Goal: Subscribe to service/newsletter

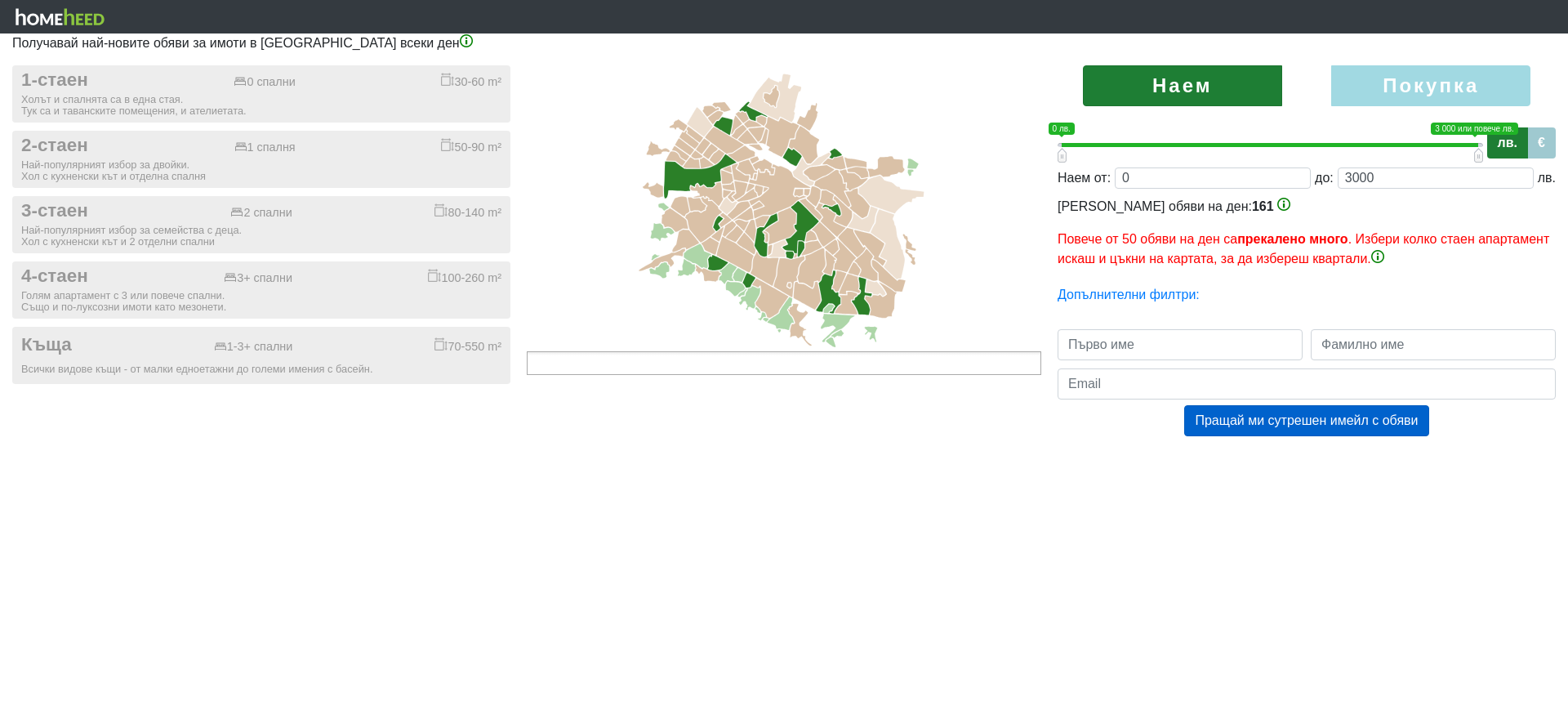
click at [873, 365] on ul at bounding box center [784, 363] width 515 height 24
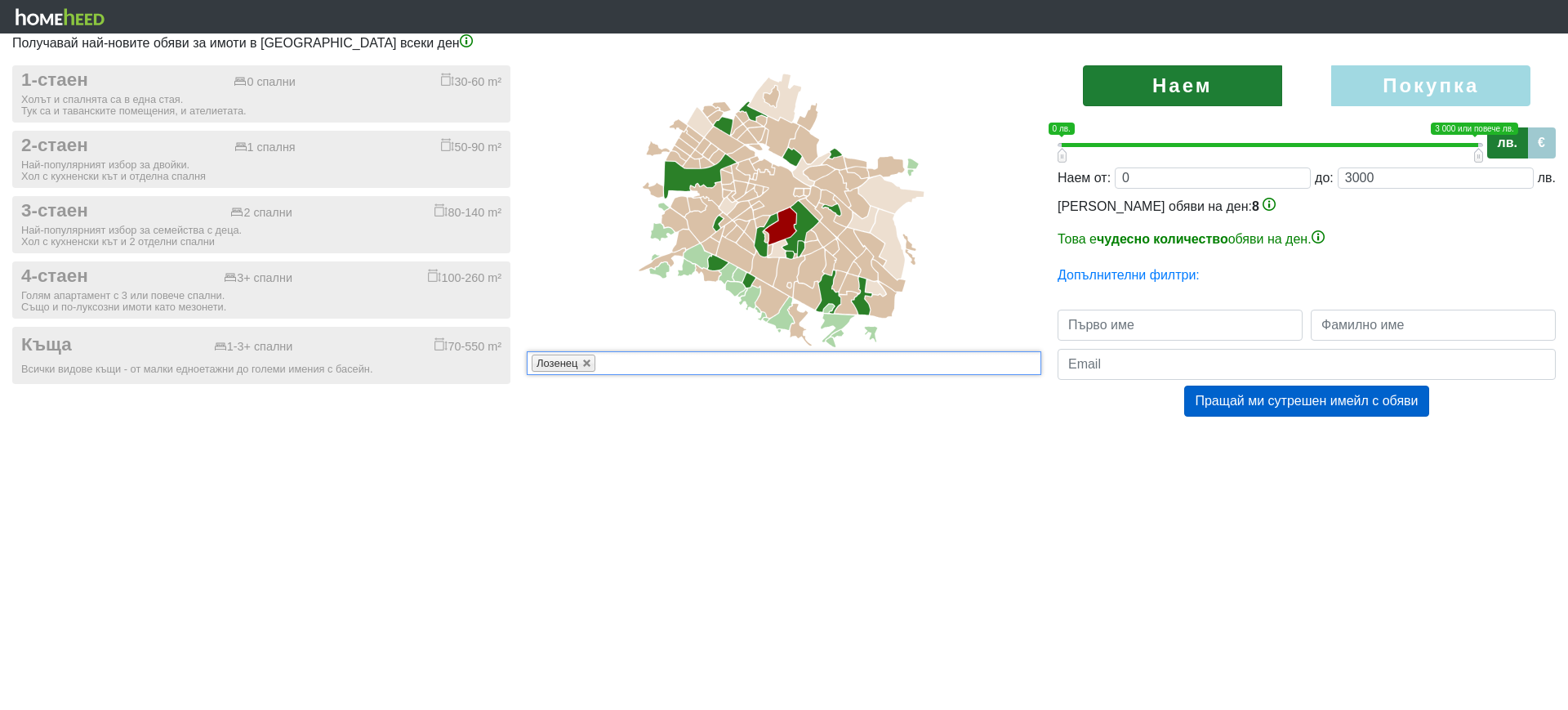
click at [740, 363] on ul "Лозенец" at bounding box center [784, 363] width 515 height 24
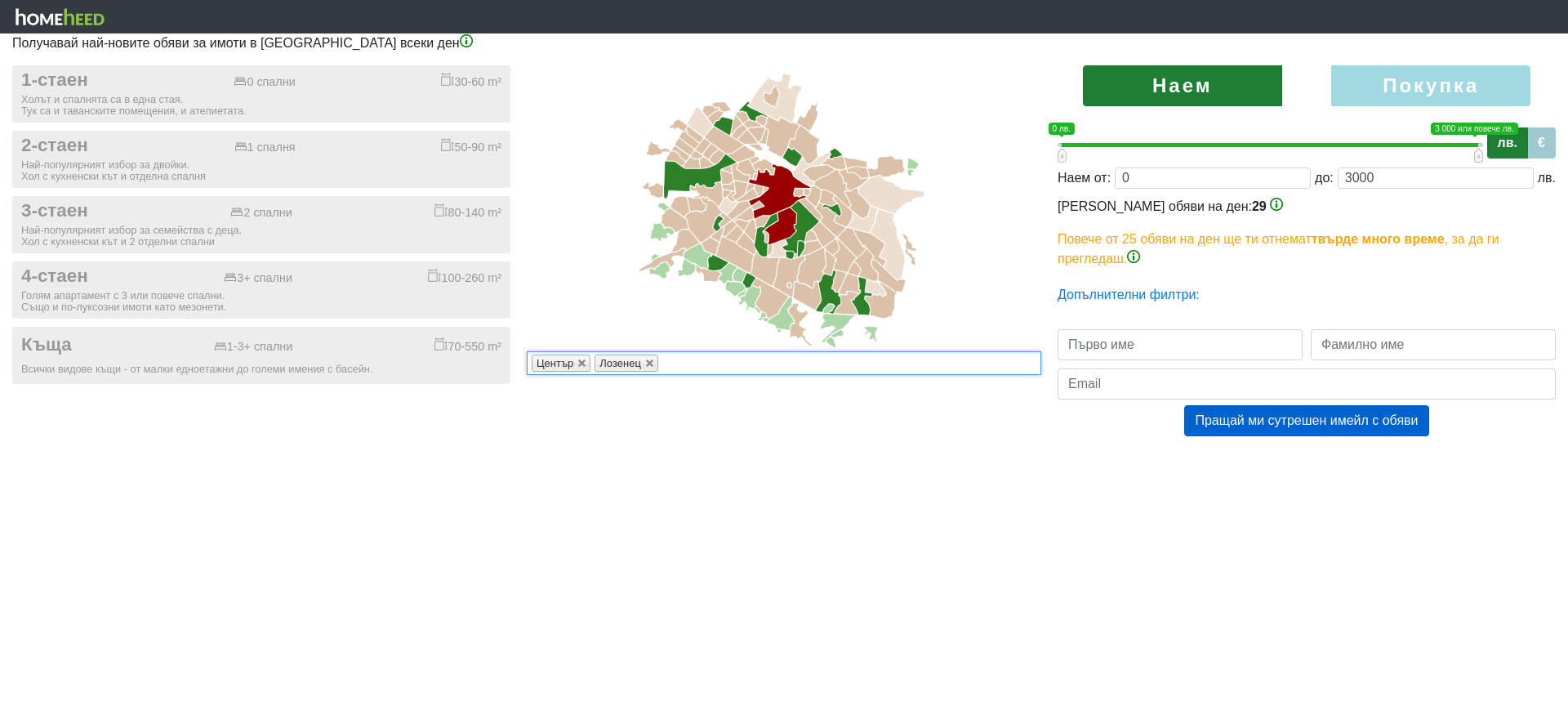
click at [769, 364] on ul "[PERSON_NAME]" at bounding box center [784, 363] width 515 height 24
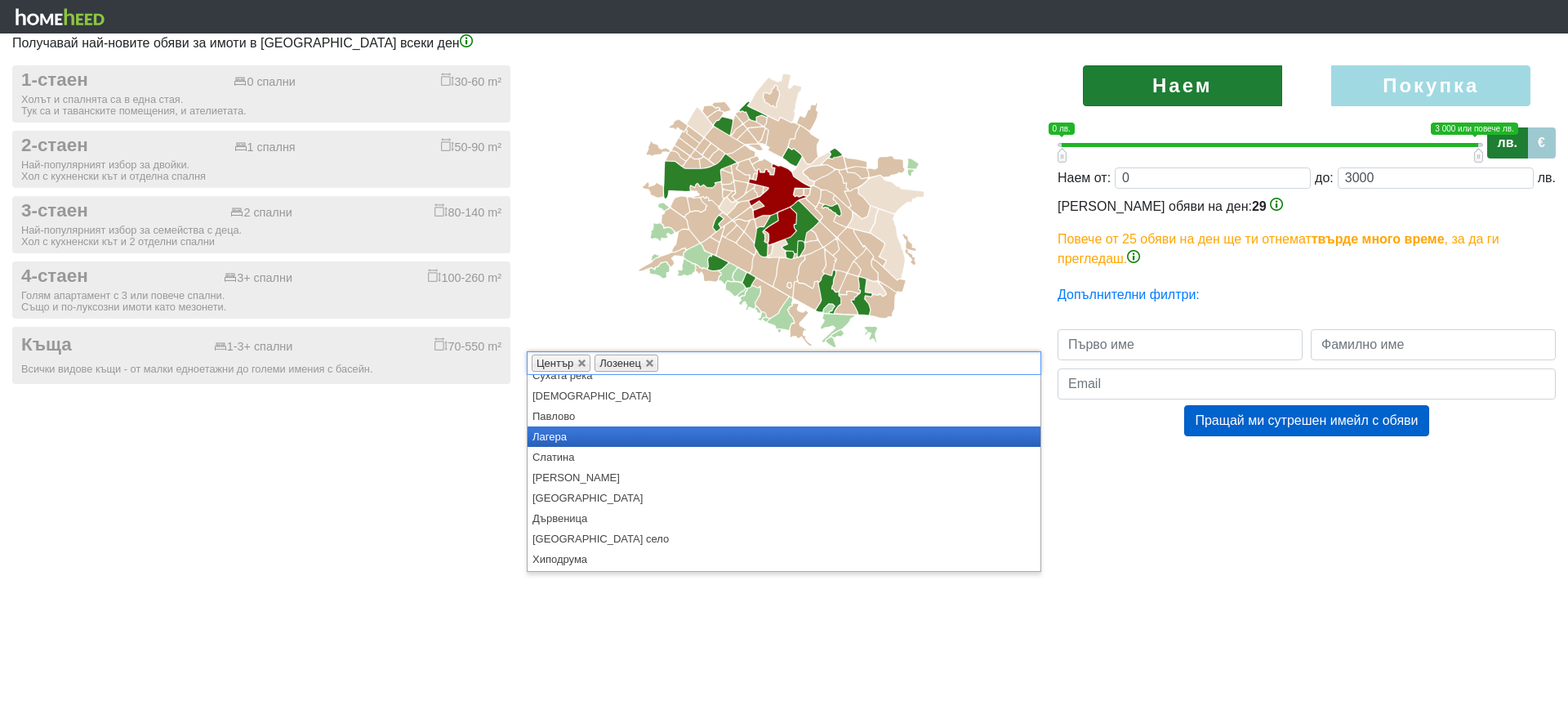
scroll to position [623, 0]
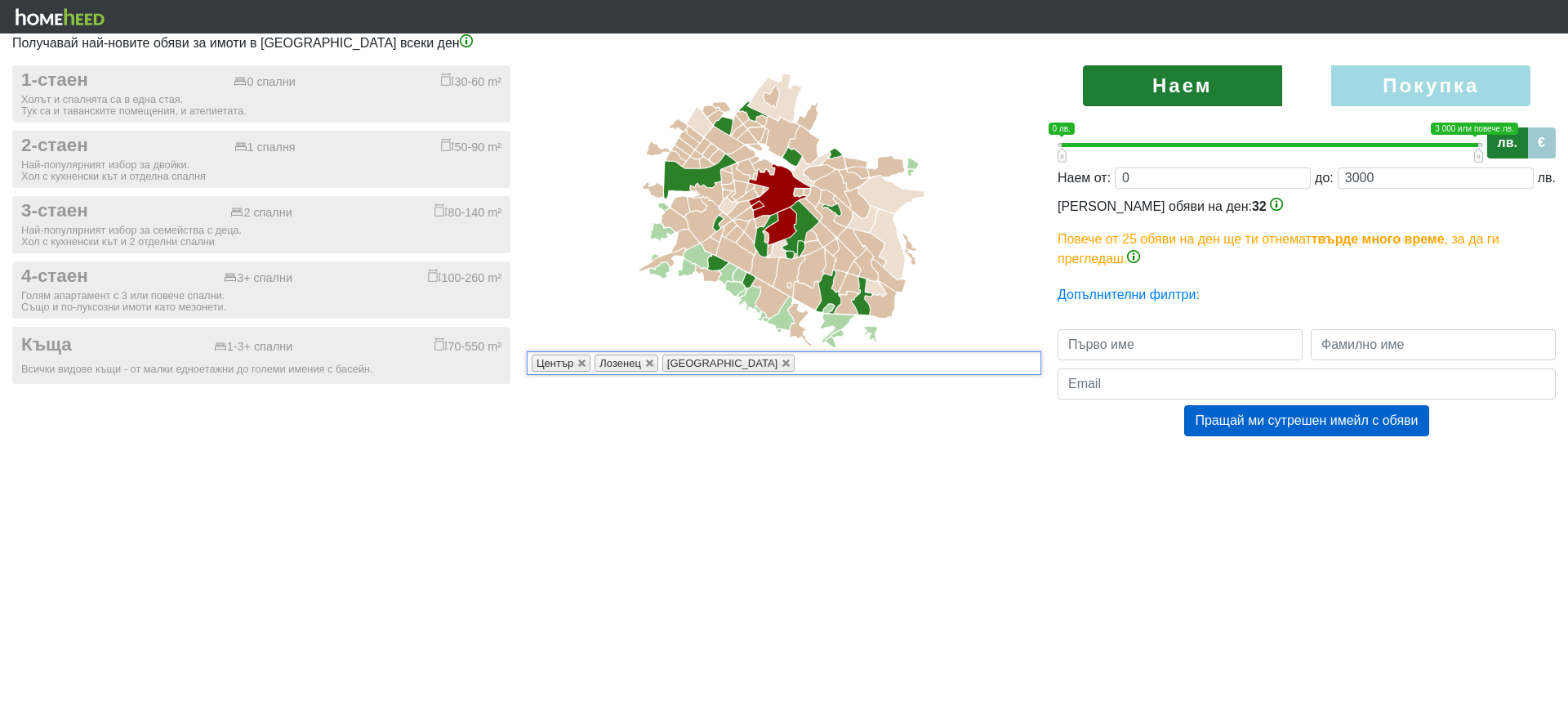
click at [1161, 469] on html "Получавай най-новите обяви за имоти в [GEOGRAPHIC_DATA] всеки ден 1-стаен 0 спа…" at bounding box center [784, 234] width 1568 height 469
click at [1447, 90] on label "Покупка" at bounding box center [1431, 86] width 199 height 41
radio input "true"
type input "0;2000000"
type input "2000000"
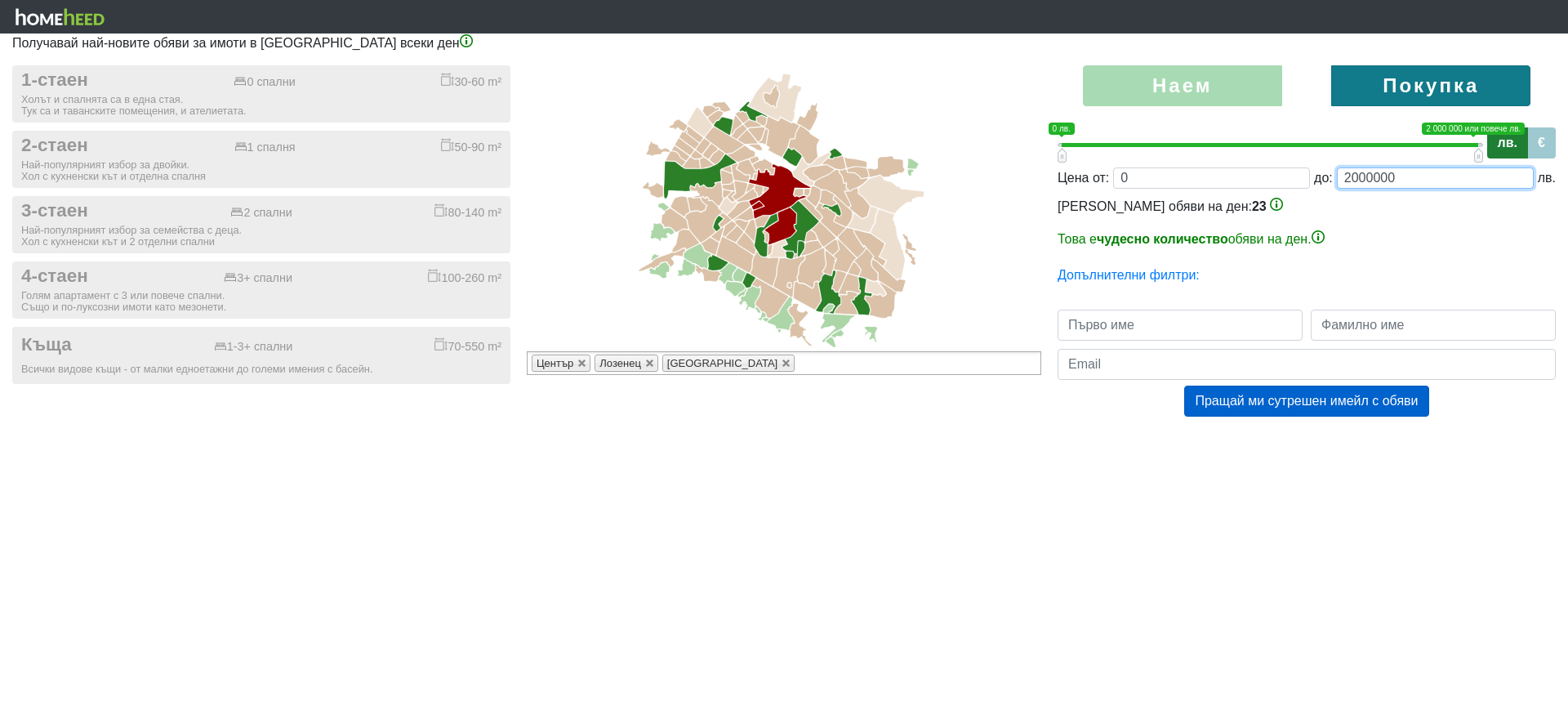
drag, startPoint x: 1368, startPoint y: 178, endPoint x: 1315, endPoint y: 179, distance: 53.0
click at [1315, 179] on div "Цена от: 0 до: 2000000 лв." at bounding box center [1307, 178] width 498 height 21
click at [1414, 178] on input "2000000" at bounding box center [1435, 178] width 197 height 21
drag, startPoint x: 1370, startPoint y: 178, endPoint x: 1454, endPoint y: 182, distance: 84.1
click at [1454, 182] on input "2000000" at bounding box center [1435, 178] width 197 height 21
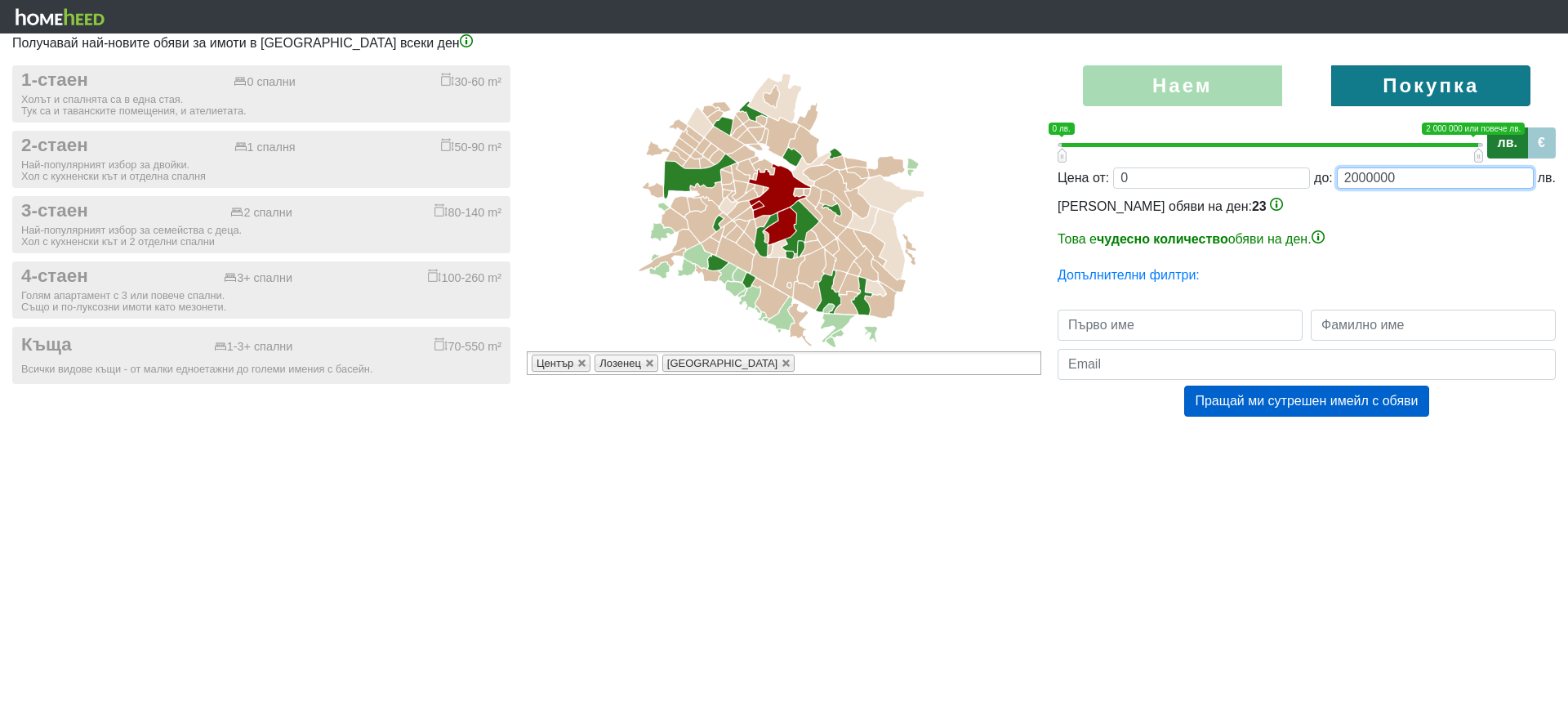
type input "0;7"
type input "7"
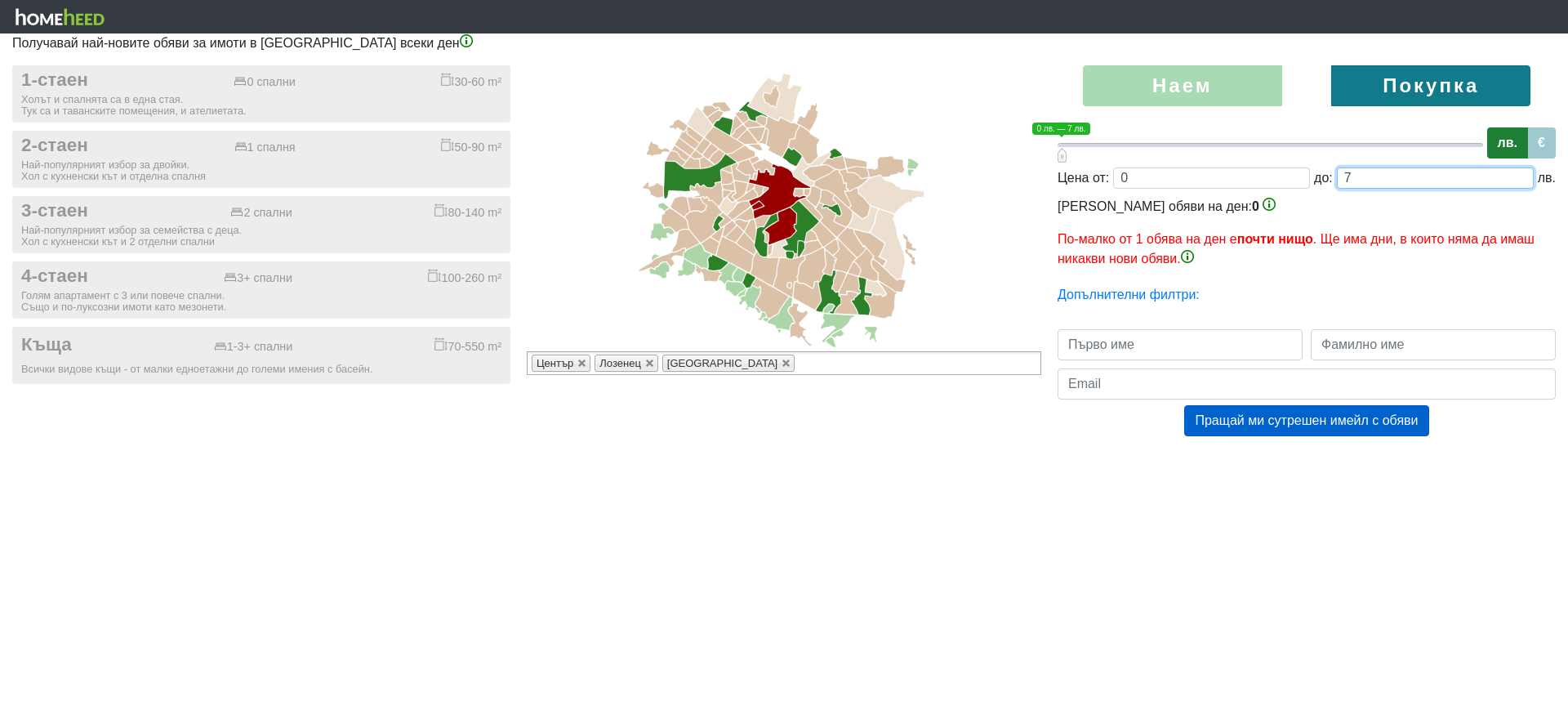
type input "0;70"
type input "70"
type input "0;700"
type input "700"
type input "0;7000"
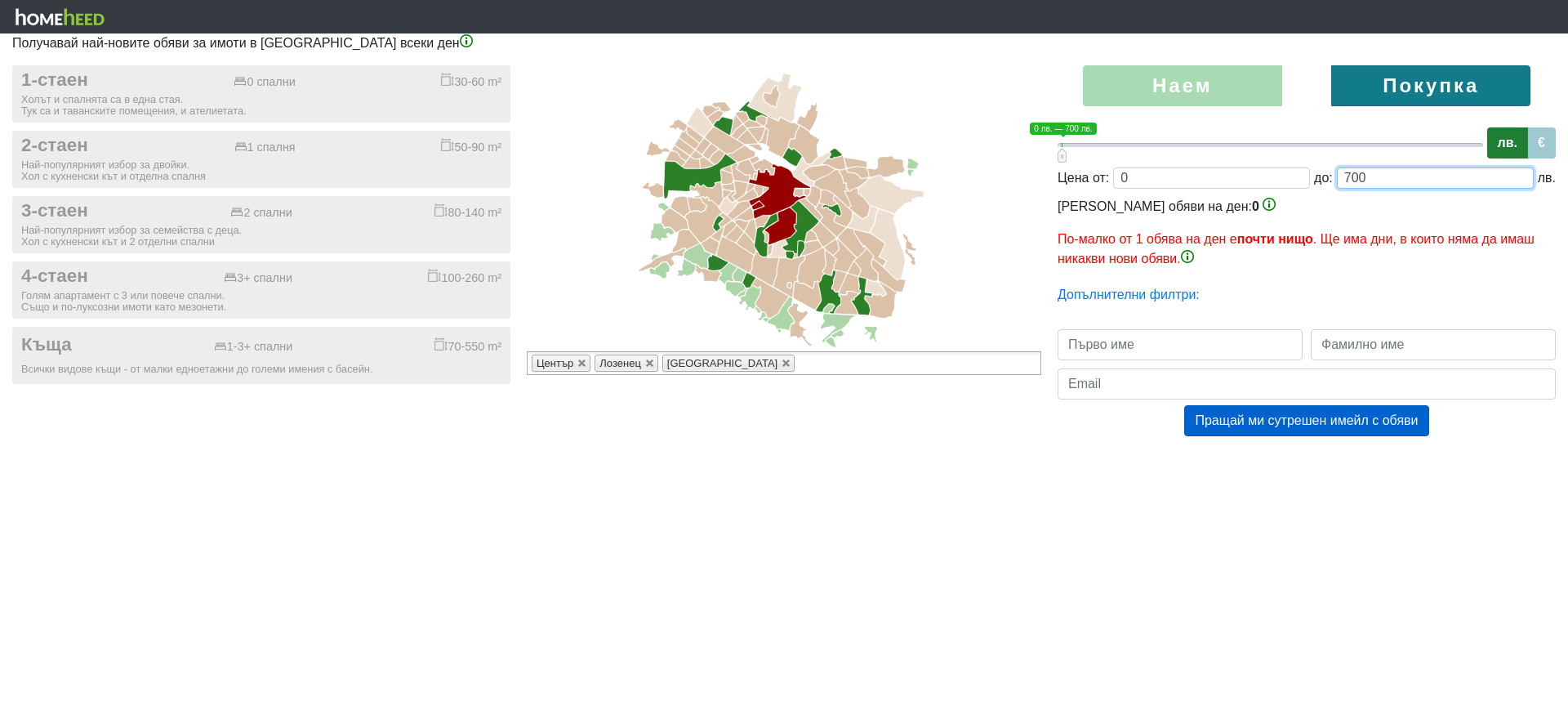
type input "7000"
type input "0;70000"
type input "70000"
type input "0;700000"
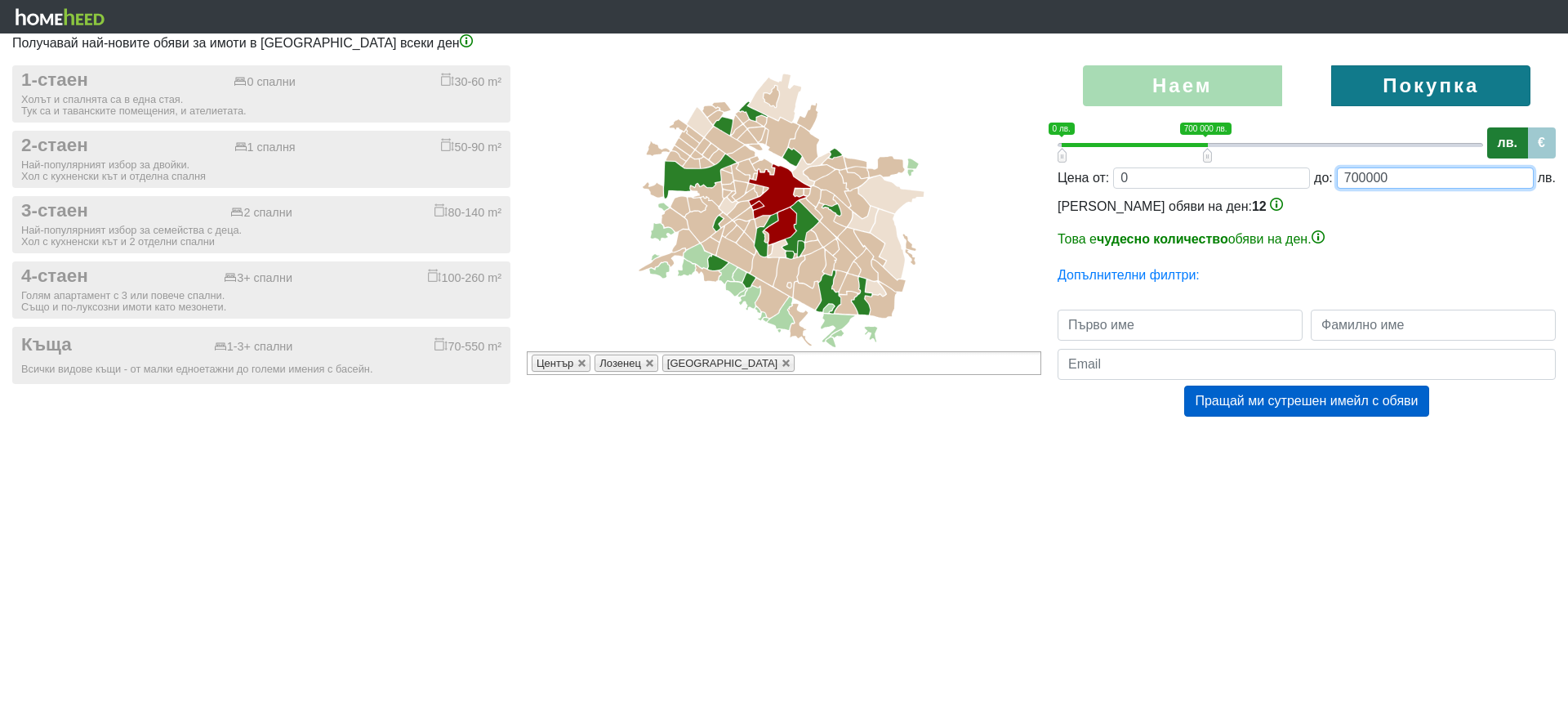
type input "700000"
click at [1143, 320] on input "text" at bounding box center [1180, 325] width 245 height 31
click at [1157, 330] on input "text" at bounding box center [1180, 325] width 245 height 31
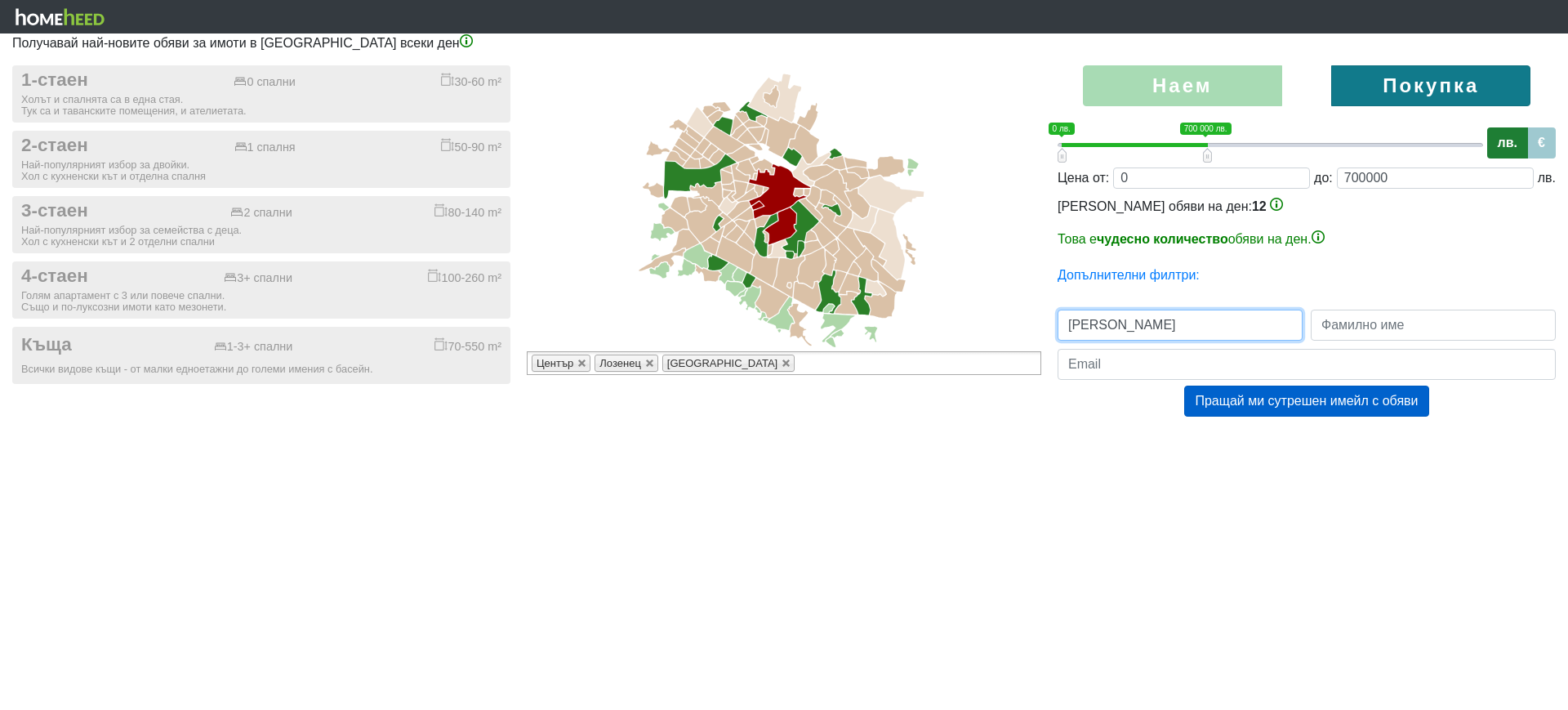
type input "[PERSON_NAME]"
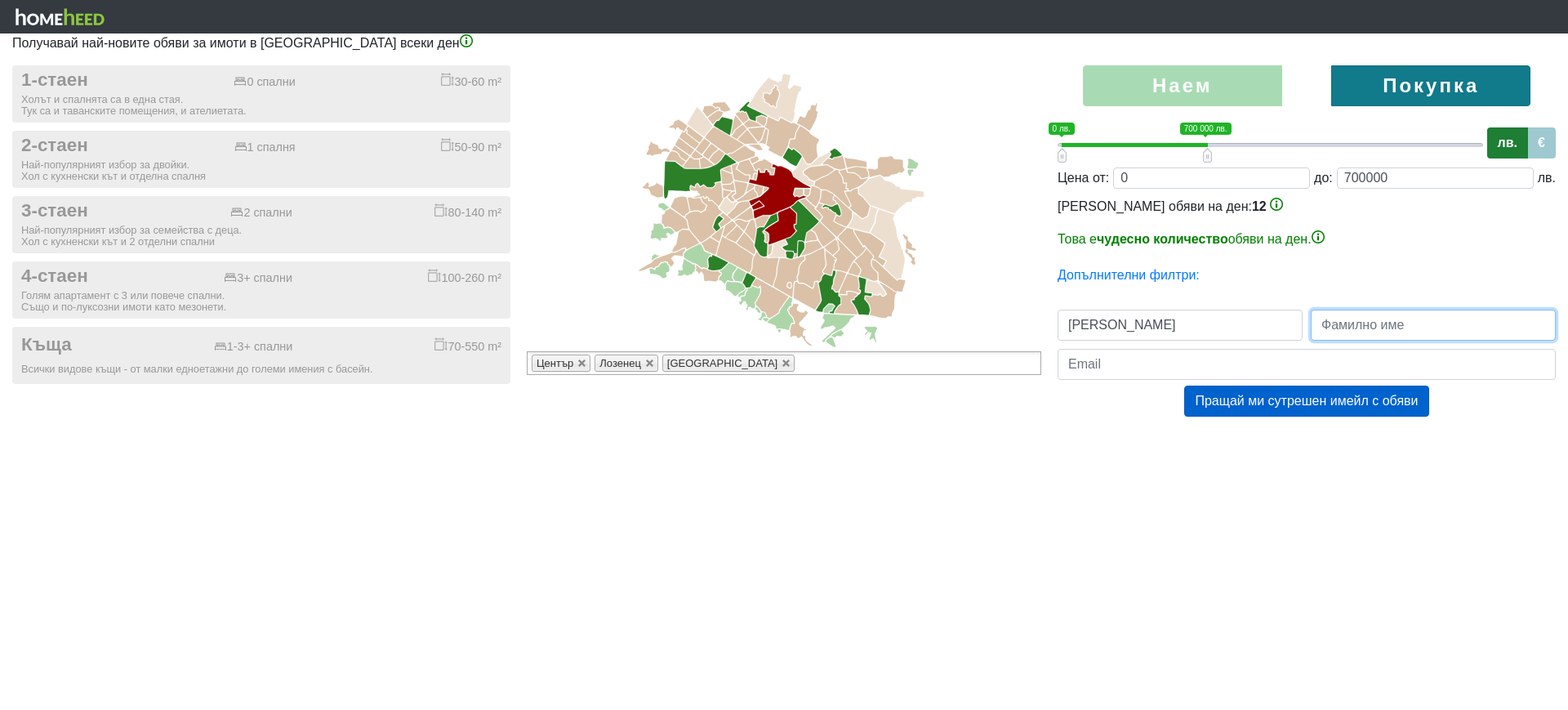
click at [1488, 322] on input "text" at bounding box center [1433, 325] width 245 height 31
type input "[PERSON_NAME]"
click at [1164, 360] on input "email" at bounding box center [1307, 365] width 498 height 31
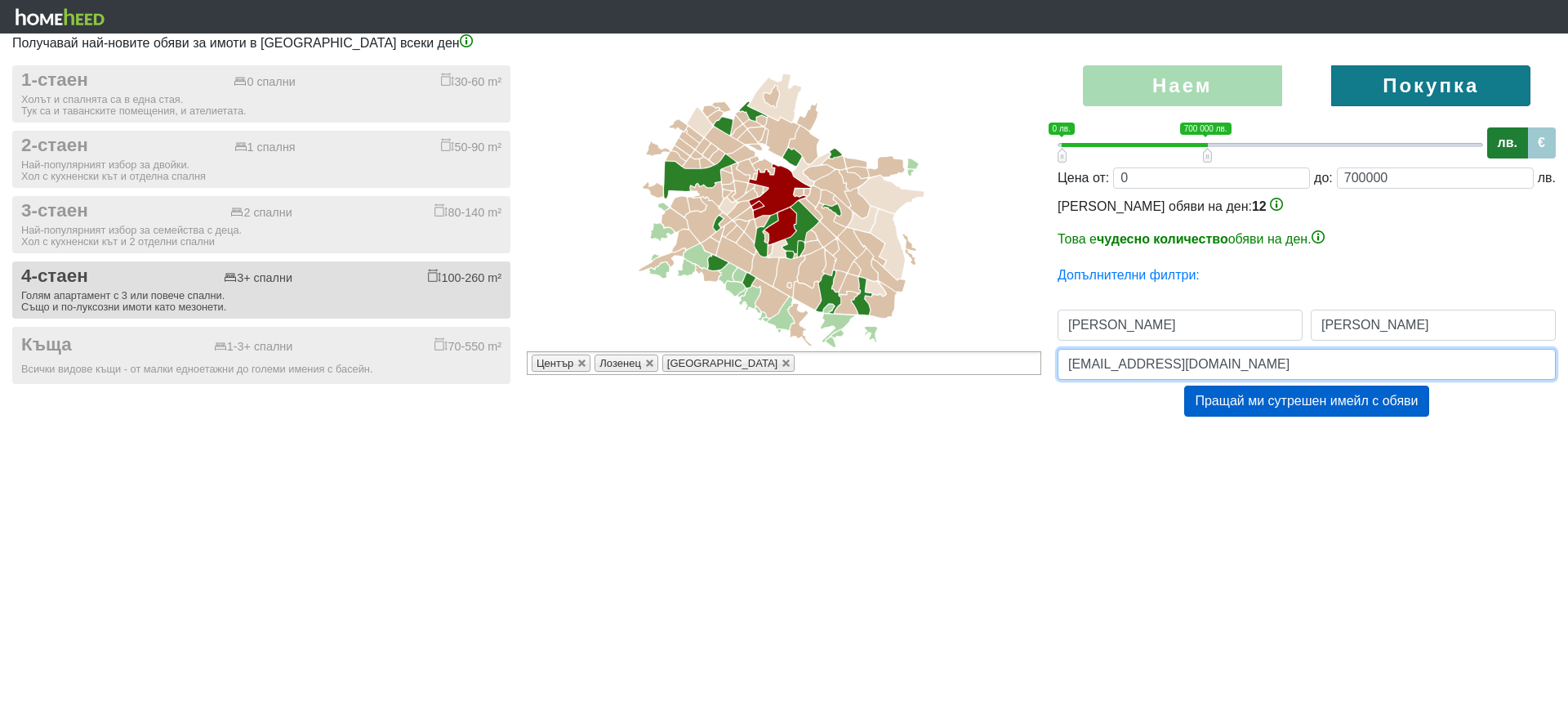
type input "[EMAIL_ADDRESS][DOMAIN_NAME]"
click at [84, 296] on div "Голям апартамент с 3 или повече спални. Също и по-луксозни имоти като мезонети." at bounding box center [261, 302] width 481 height 23
checkbox input "true"
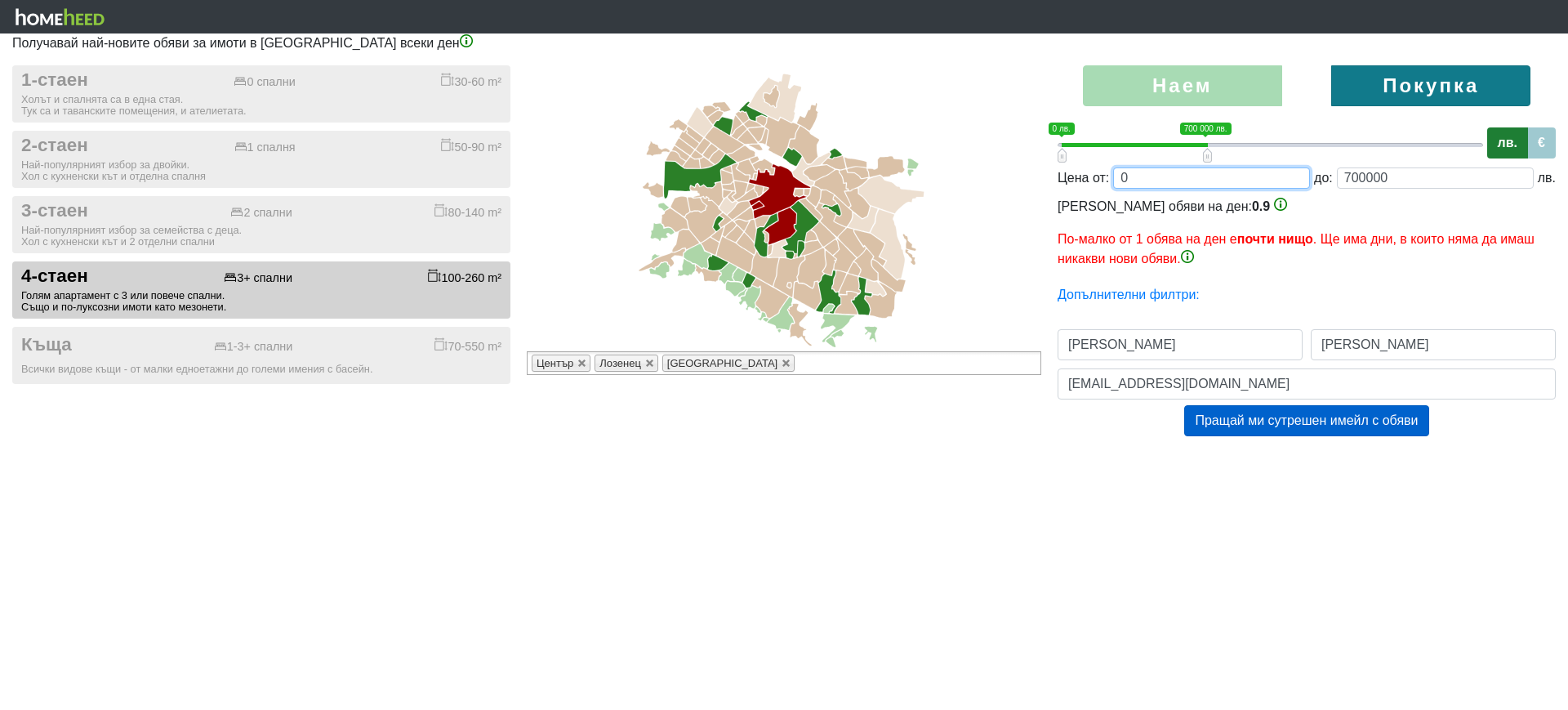
click at [1154, 181] on input "0" at bounding box center [1211, 178] width 197 height 21
click at [1131, 178] on input "0" at bounding box center [1211, 178] width 197 height 21
drag, startPoint x: 1123, startPoint y: 178, endPoint x: 1146, endPoint y: 180, distance: 23.1
click at [1146, 180] on input "0" at bounding box center [1211, 178] width 197 height 21
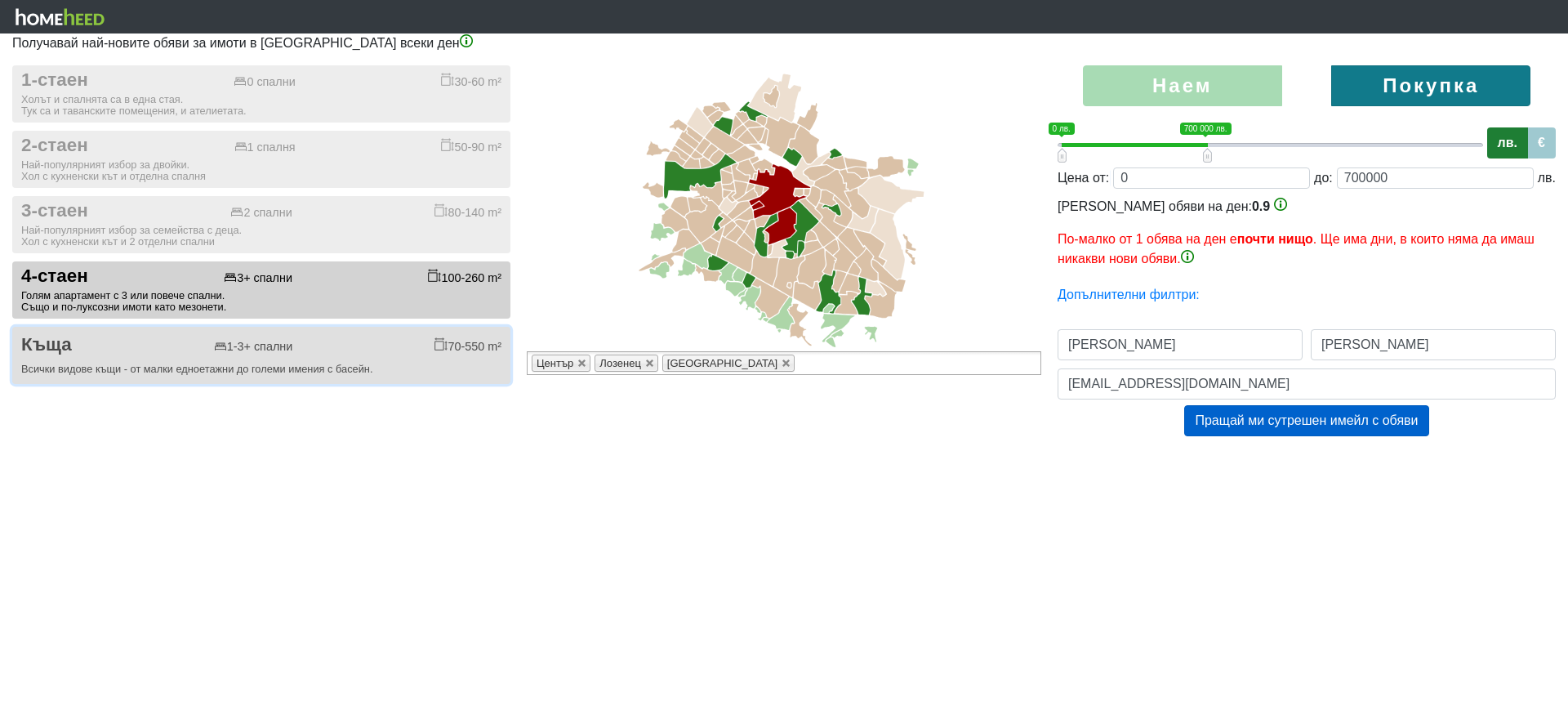
click at [316, 359] on button "Къща 1-3+ спални 70-550 m² Всички видове къщи - от малки едноетажни до големи и…" at bounding box center [261, 355] width 498 height 57
checkbox input "true"
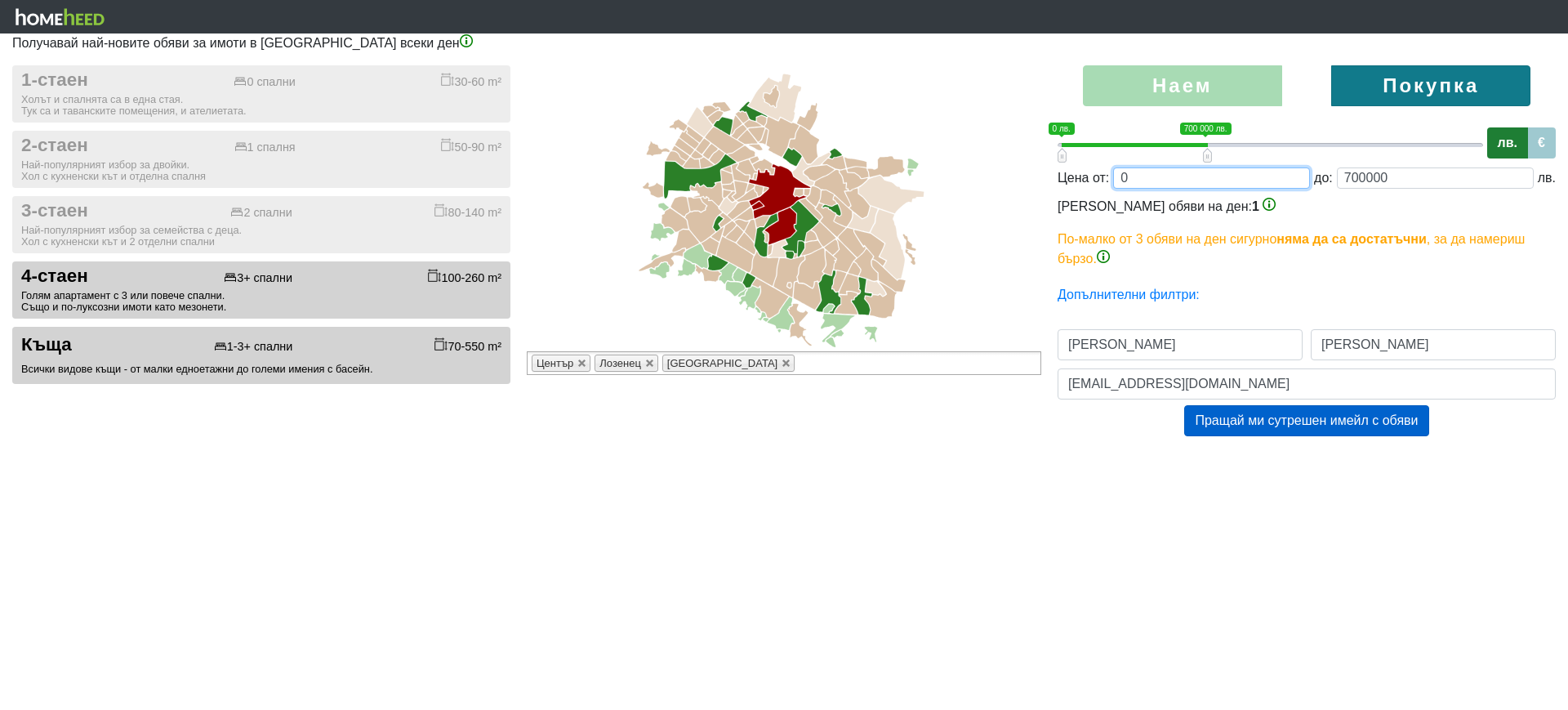
drag, startPoint x: 1121, startPoint y: 179, endPoint x: 1157, endPoint y: 181, distance: 36.1
click at [1157, 181] on input "0" at bounding box center [1211, 178] width 197 height 21
type input "4;700000"
type input "4"
type input "40;700000"
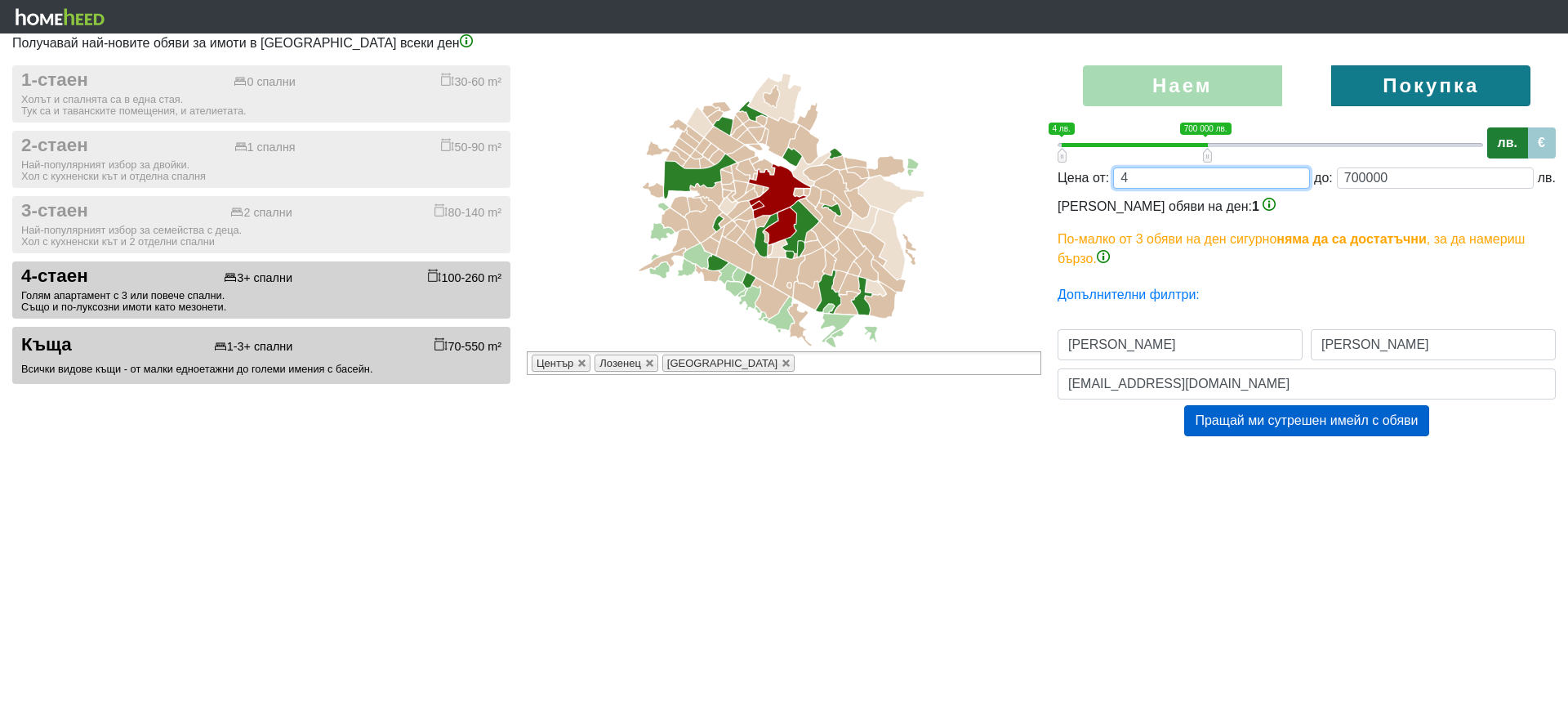
type input "40"
type input "400;700000"
type input "400"
type input "4000;700000"
type input "4000"
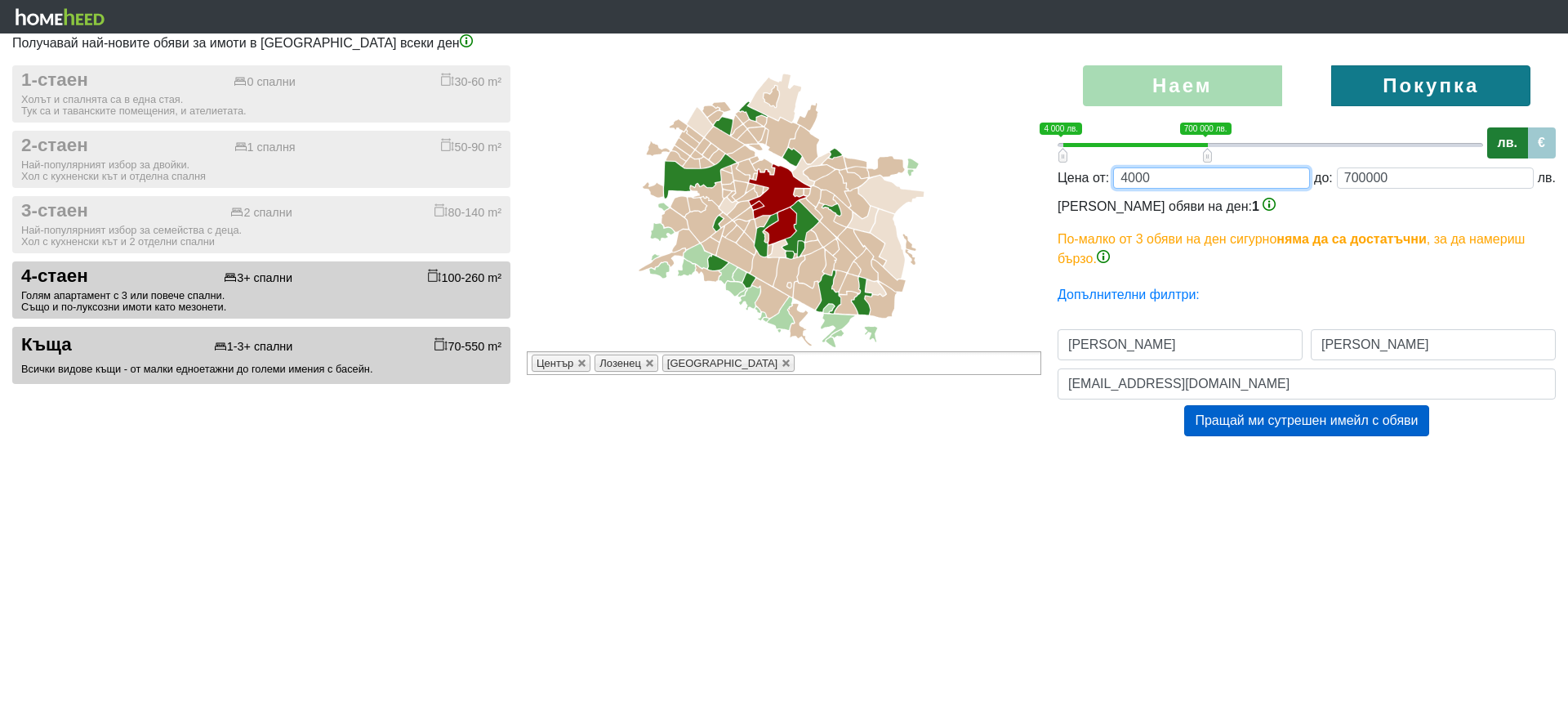
type input "40000;700000"
type input "40000"
type input "400000;700000"
type input "400000"
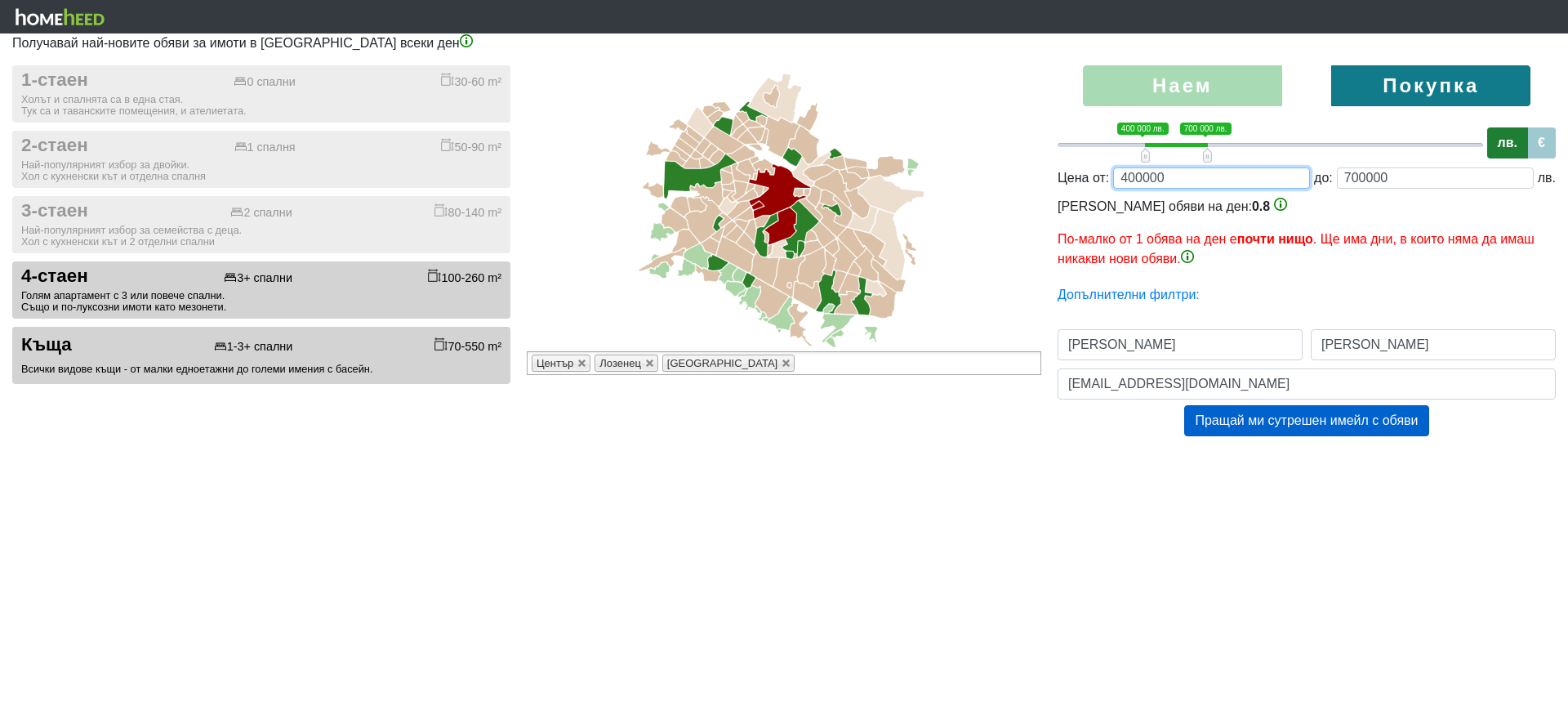
type input "40000;700000"
type input "40000"
type input "4000;700000"
type input "4000"
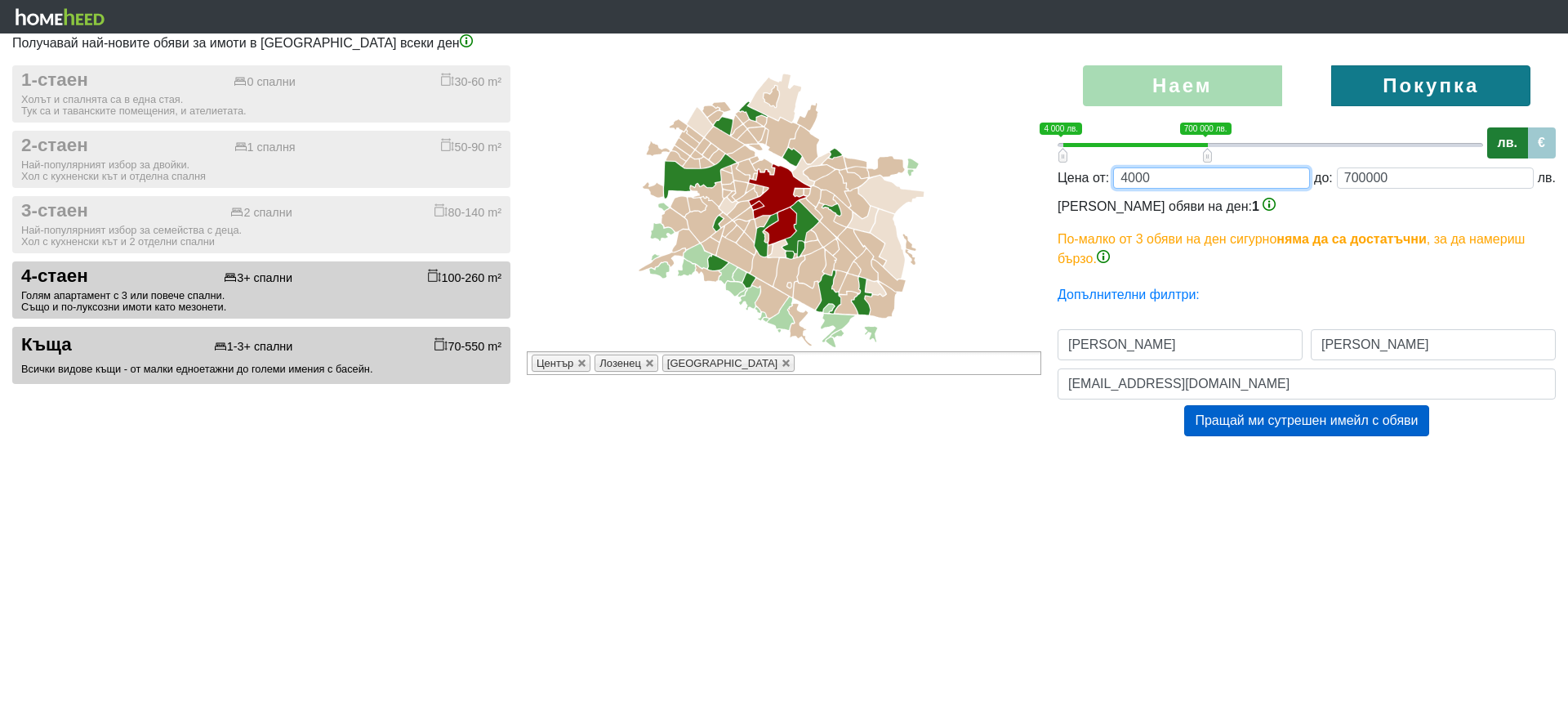
type input "400;700000"
type input "400"
type input "40;700000"
type input "40"
type input "400;700000"
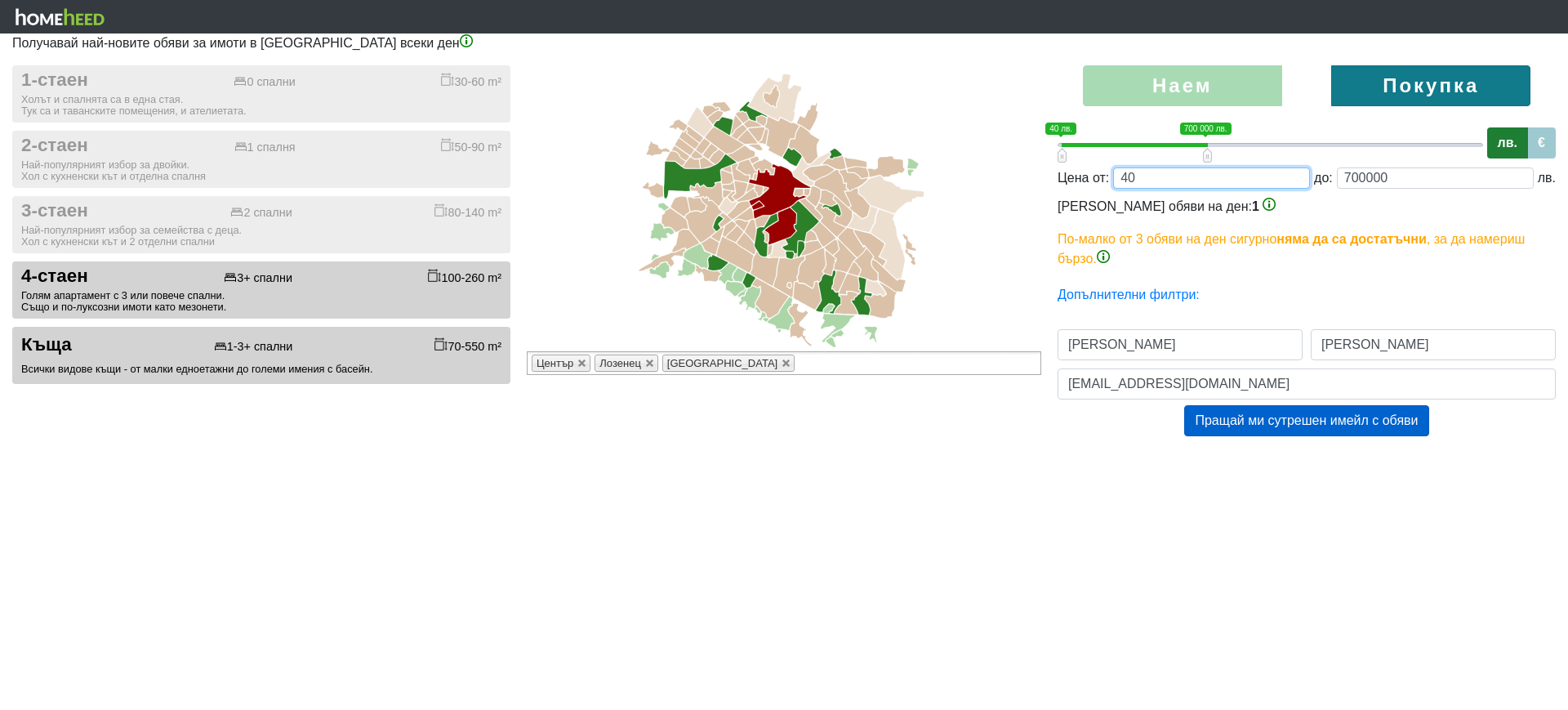
type input "400"
type input "4000;700000"
type input "4000"
type input "40000;700000"
type input "40000"
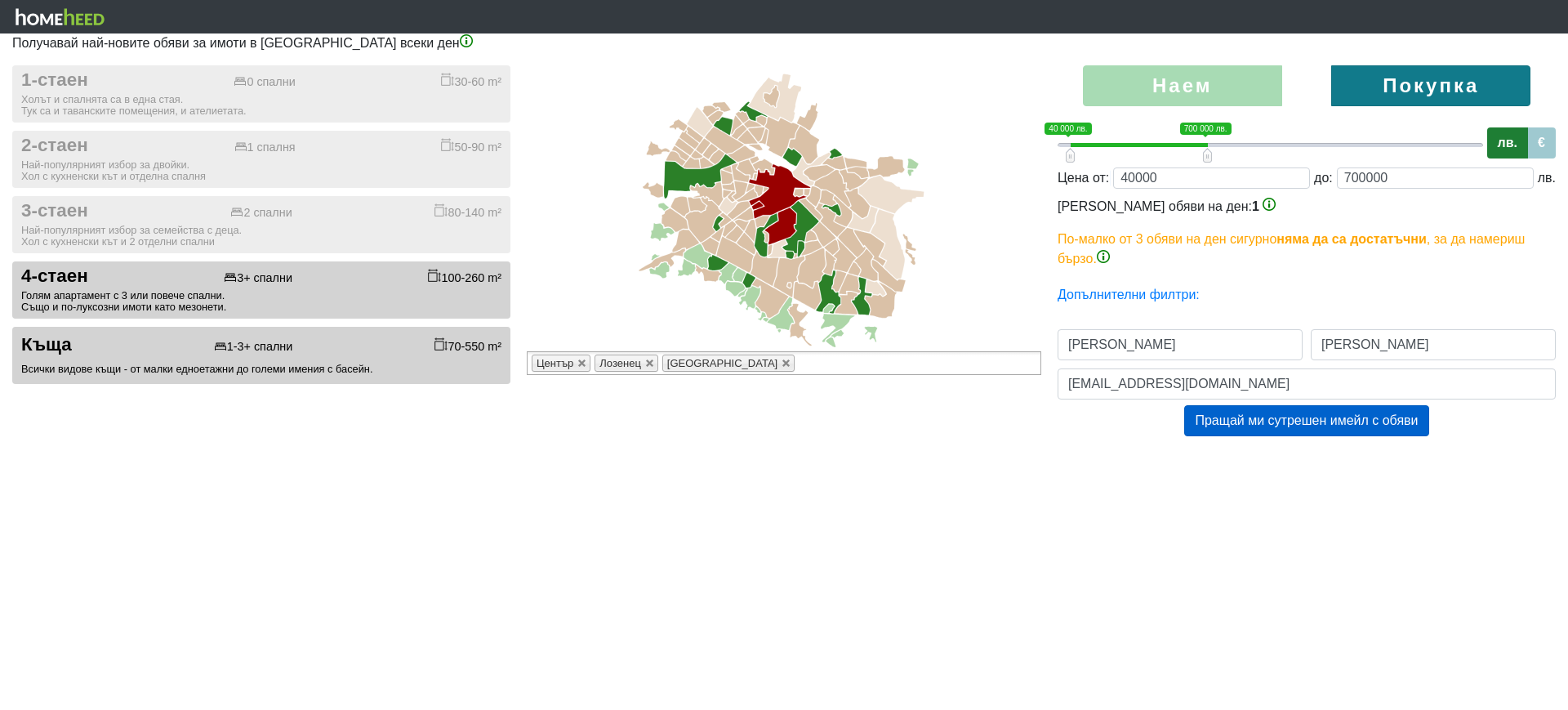
click at [1051, 469] on html "Получавай най-новите обяви за имоти в [GEOGRAPHIC_DATA] всеки ден 1-стаен 0 спа…" at bounding box center [784, 234] width 1568 height 469
click at [864, 372] on ul "[PERSON_NAME] [GEOGRAPHIC_DATA]" at bounding box center [784, 363] width 515 height 24
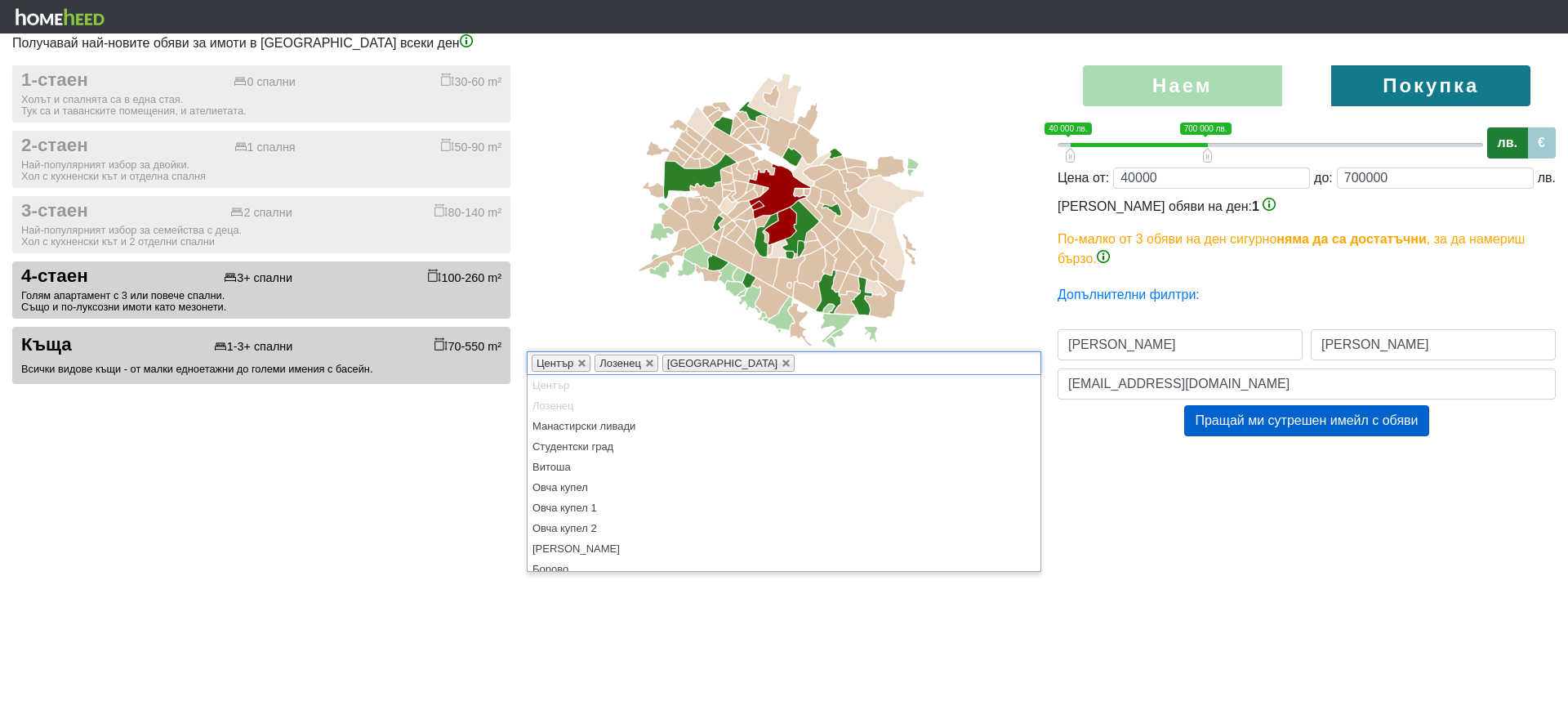
click at [273, 469] on html "Получавай най-новите обяви за имоти в [GEOGRAPHIC_DATA] всеки ден 1-стаен 0 спа…" at bounding box center [784, 234] width 1568 height 469
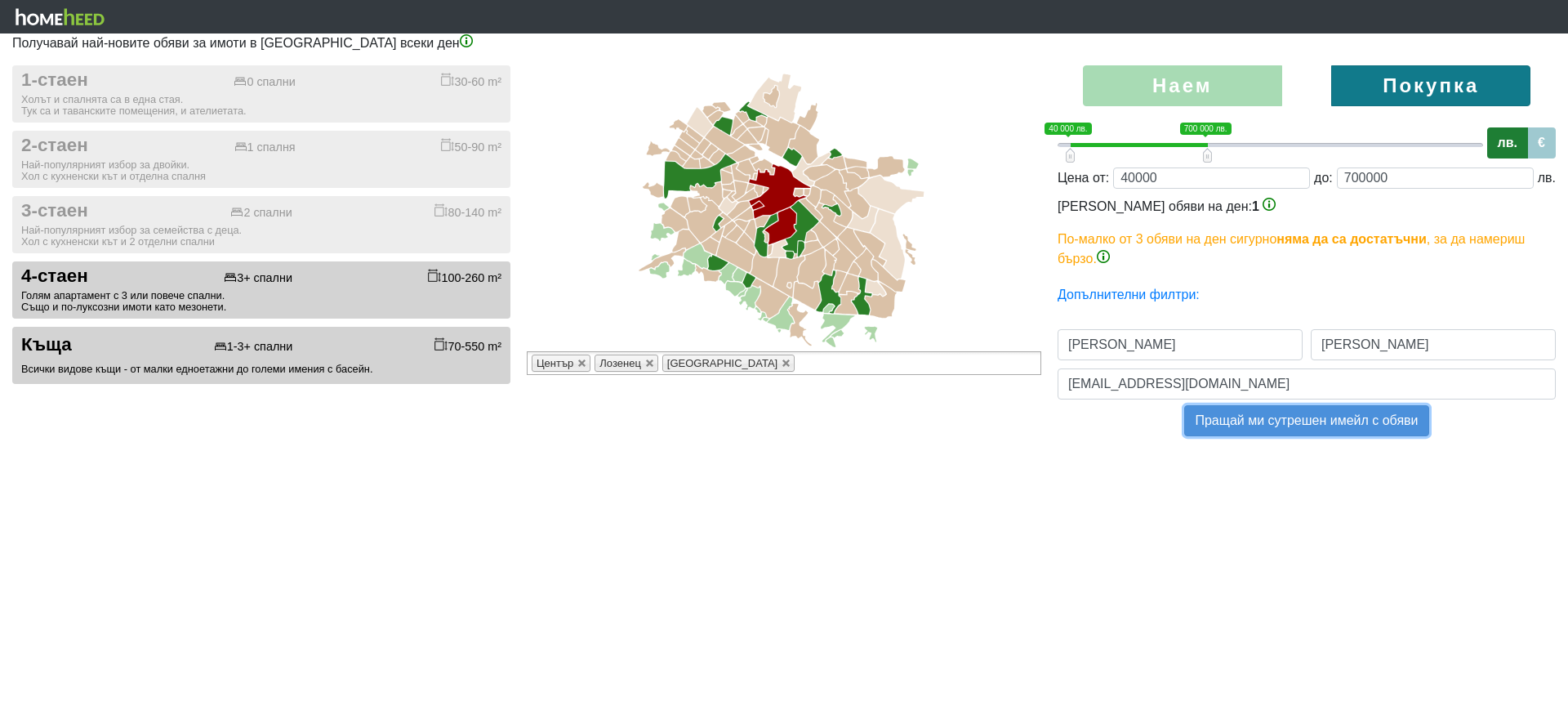
click at [1278, 422] on button "Пращай ми сутрешен имейл с обяви" at bounding box center [1306, 421] width 244 height 31
